Goal: Unclear

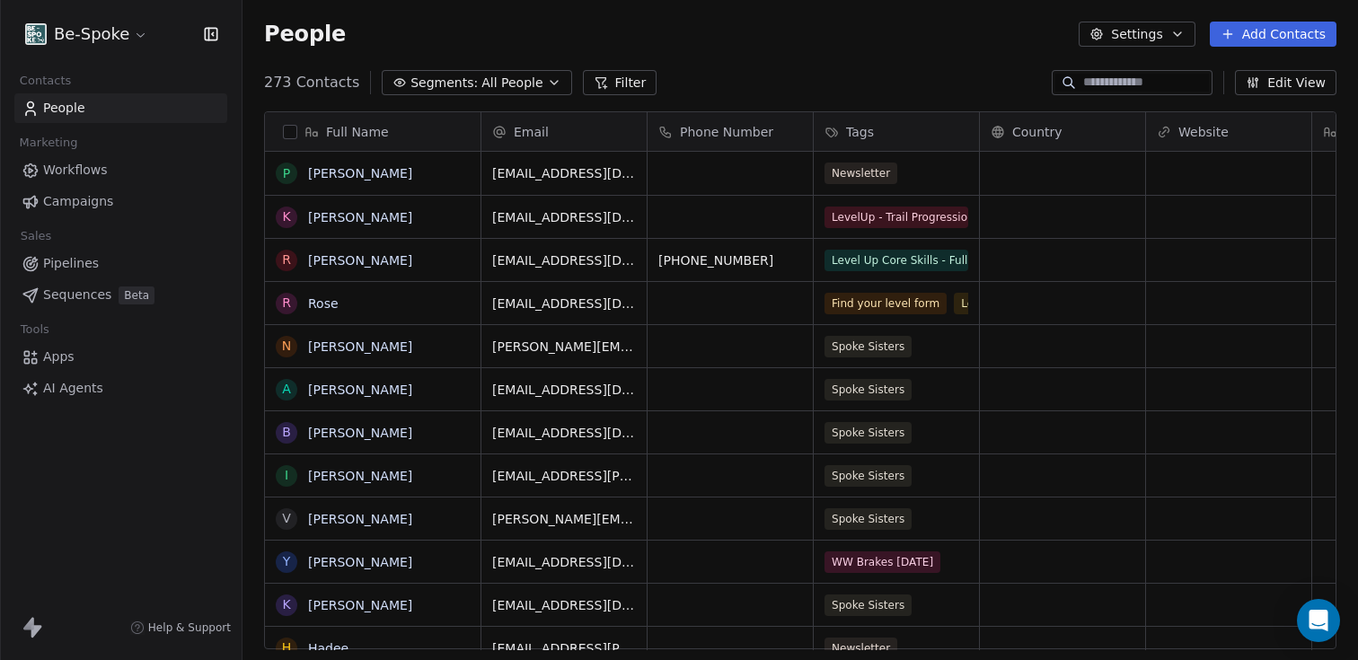
scroll to position [567, 1102]
